Goal: Navigation & Orientation: Find specific page/section

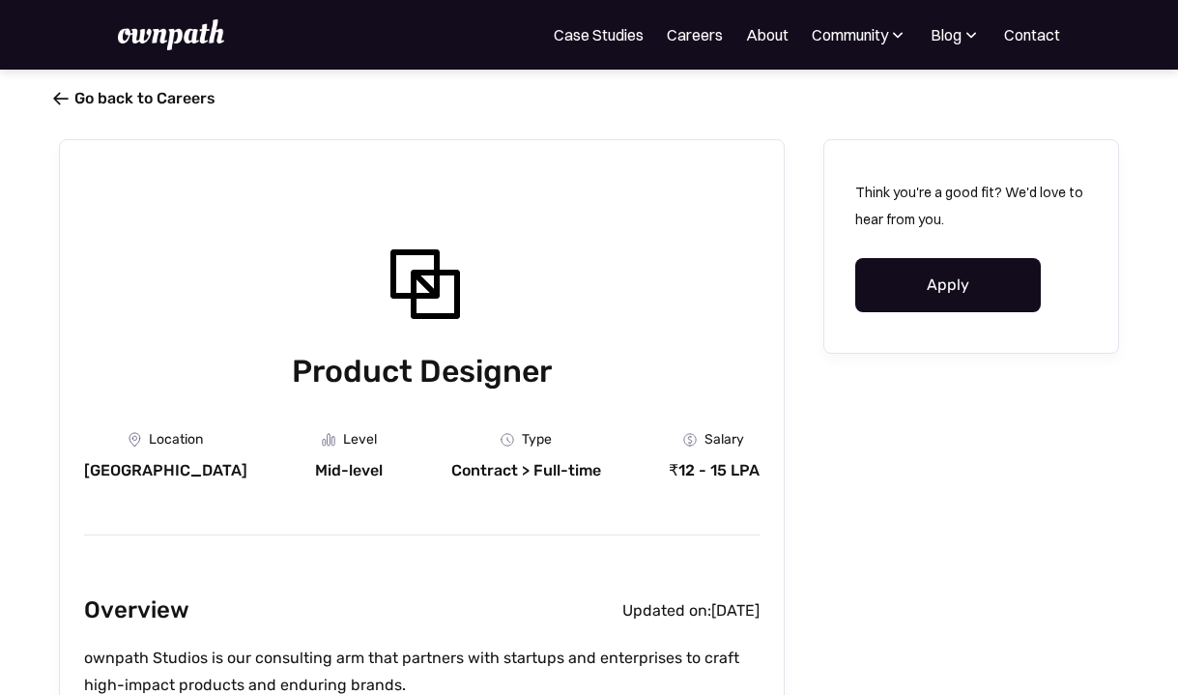
click at [74, 93] on link " Go back to Careers" at bounding box center [137, 98] width 157 height 18
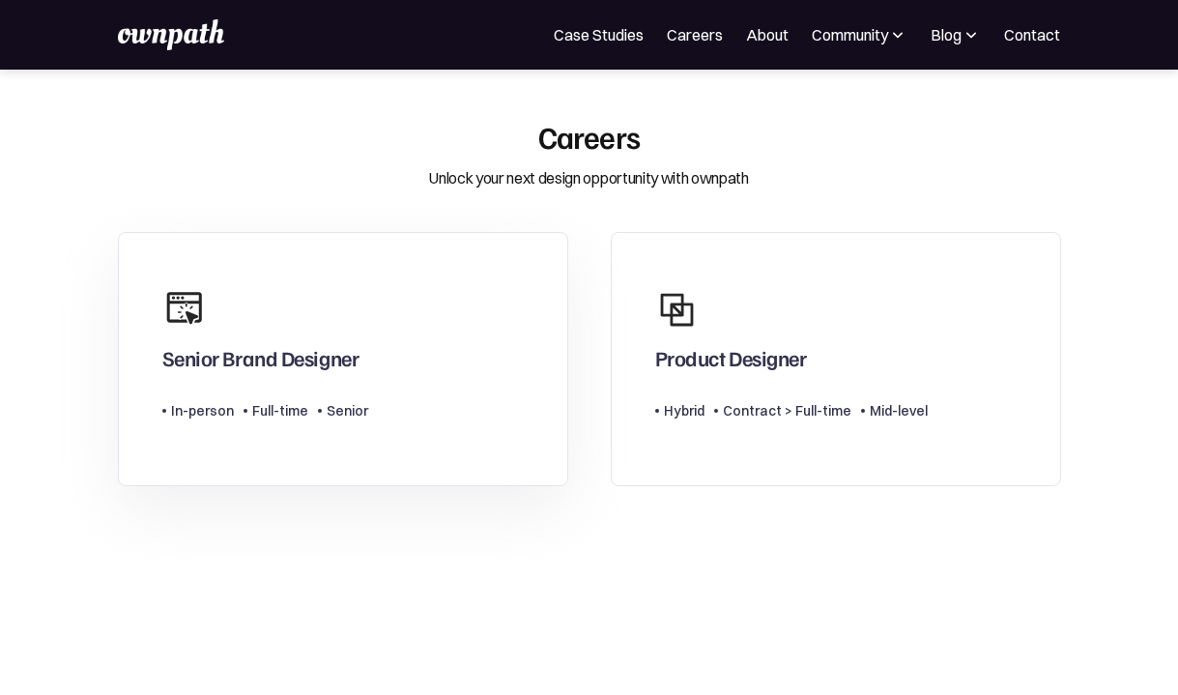
click at [249, 359] on div "Senior Brand Designer" at bounding box center [260, 357] width 197 height 25
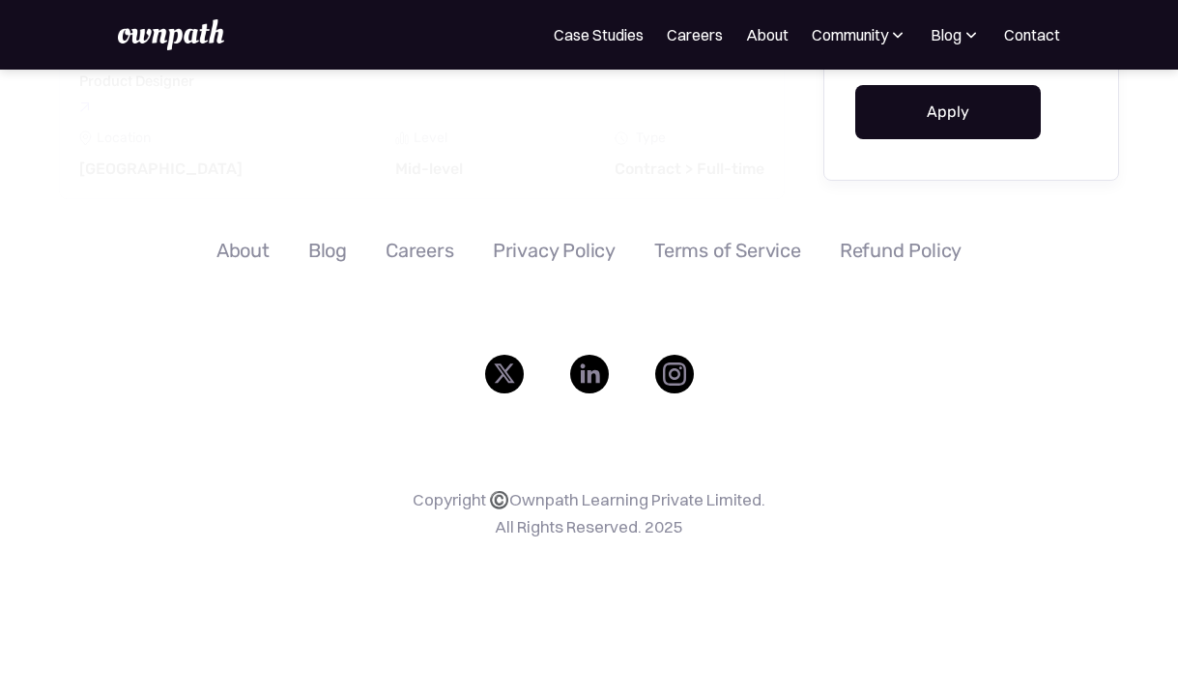
scroll to position [4385, 0]
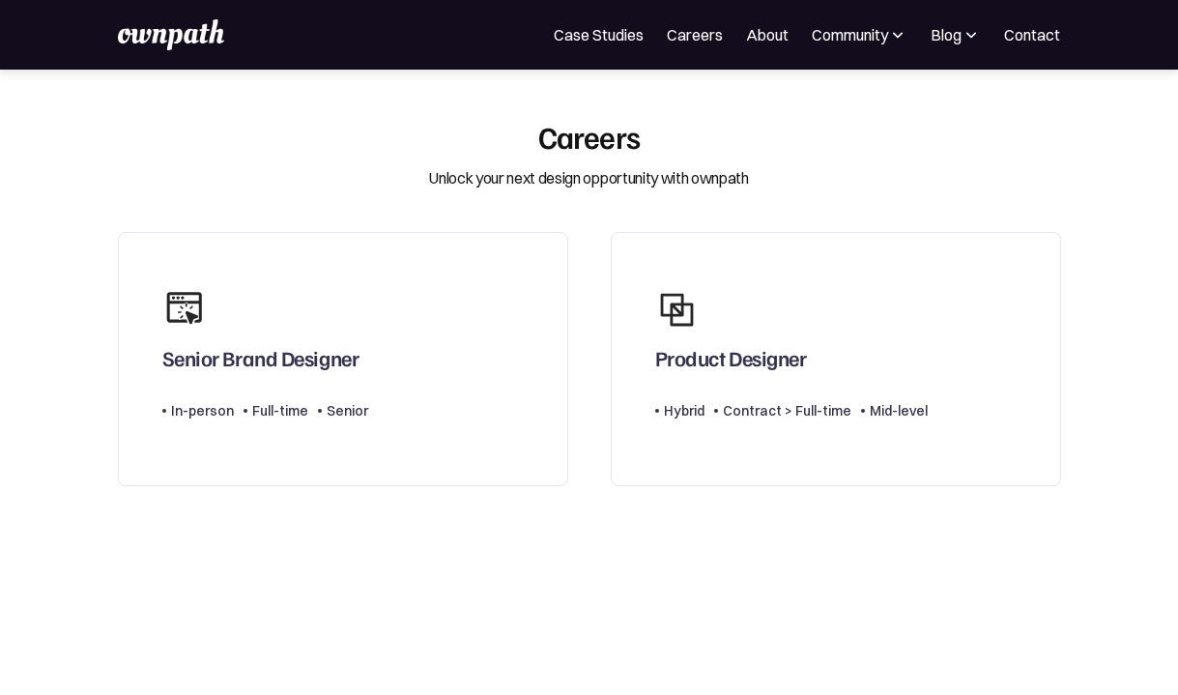
click at [645, 165] on div "Careers Unlock your next design opportunity with ownpath" at bounding box center [589, 154] width 966 height 72
click at [705, 36] on link "Careers" at bounding box center [695, 34] width 56 height 23
click at [592, 41] on link "Case Studies" at bounding box center [599, 34] width 90 height 23
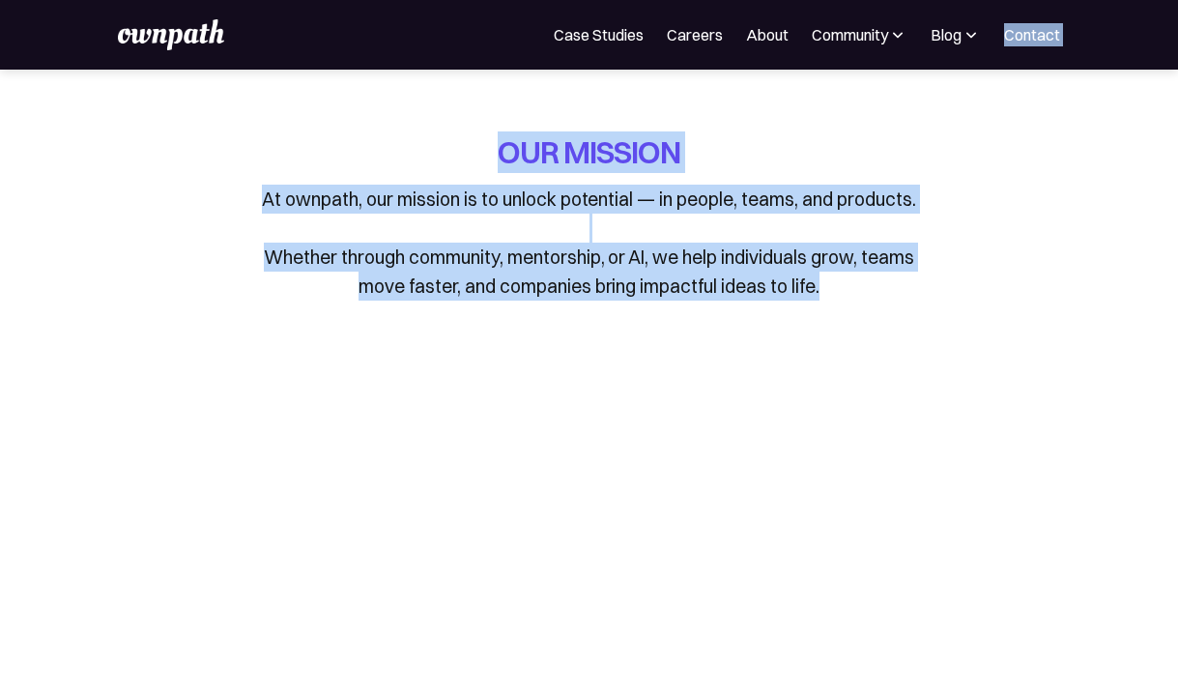
drag, startPoint x: 857, startPoint y: 44, endPoint x: 868, endPoint y: 311, distance: 266.9
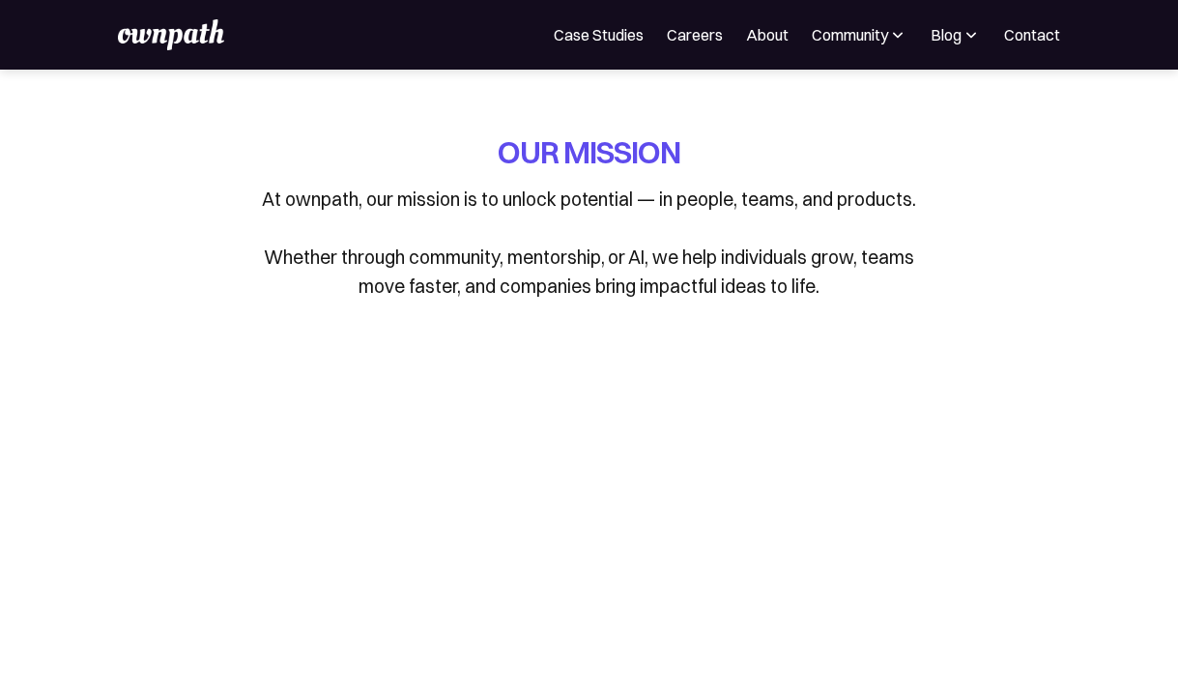
click at [931, 269] on div "OUR MISSION At ownpath, our mission is to unlock potential — in people, teams, …" at bounding box center [589, 230] width 904 height 198
click at [874, 37] on div "Community" at bounding box center [850, 34] width 76 height 23
click at [800, 107] on div "Events" at bounding box center [816, 105] width 72 height 23
